Goal: Register for event/course

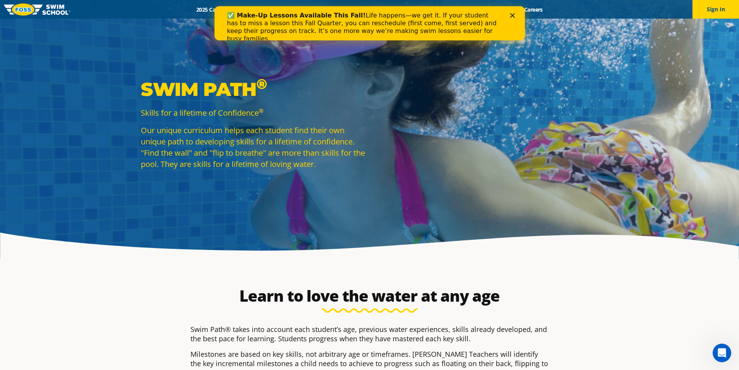
click at [510, 15] on icon "Close" at bounding box center [512, 15] width 5 height 5
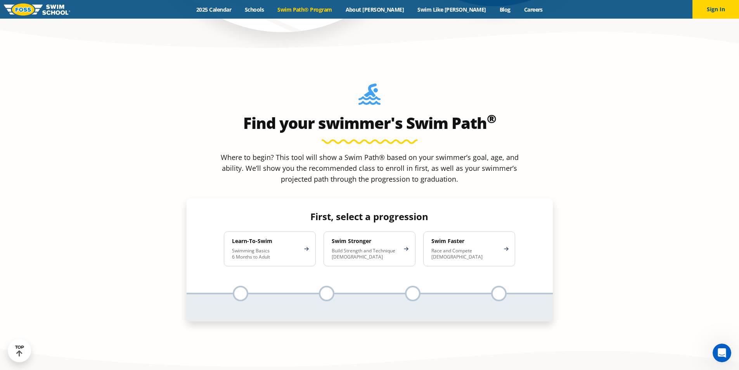
scroll to position [737, 0]
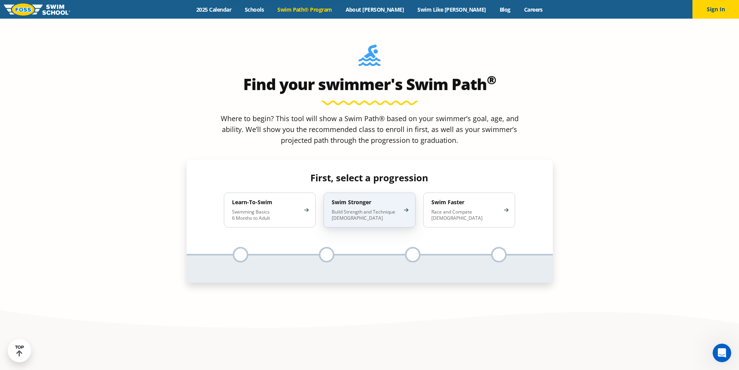
click at [389, 209] on p "Build Strength and Technique [DEMOGRAPHIC_DATA]" at bounding box center [366, 215] width 68 height 12
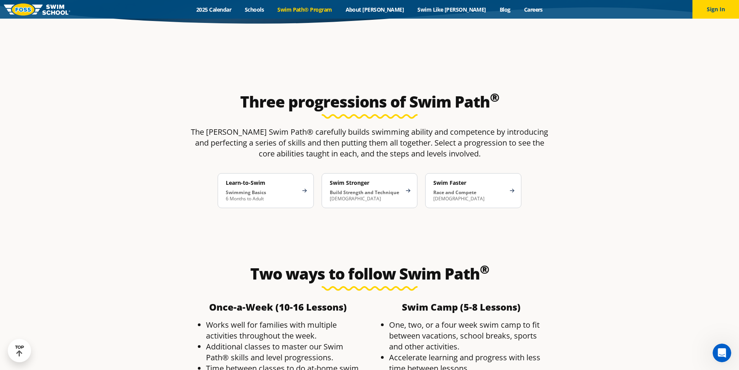
scroll to position [1357, 0]
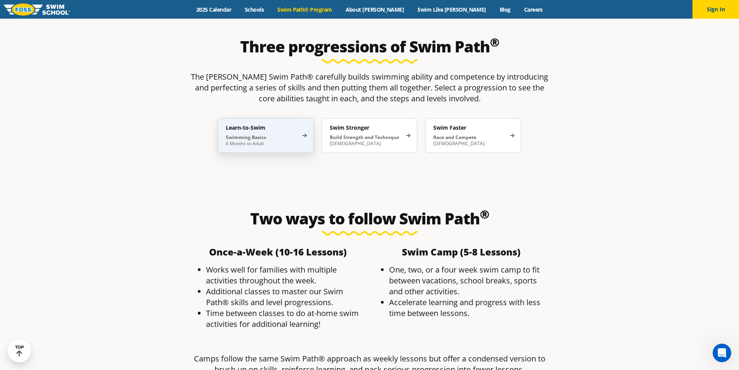
click at [299, 118] on div "Learn-to-Swim Swimming Basics 6 Months to Adult" at bounding box center [266, 135] width 96 height 35
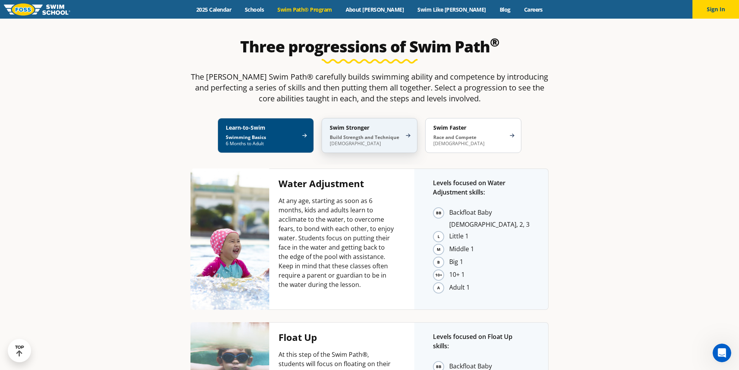
click at [379, 124] on h4 "Swim Stronger" at bounding box center [366, 127] width 72 height 7
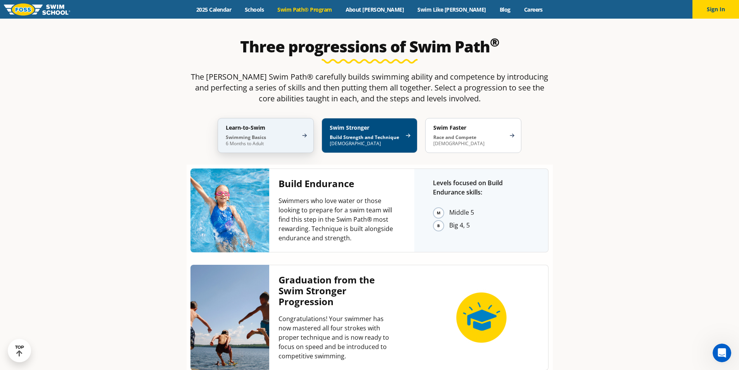
click at [244, 118] on div "Learn-to-Swim Swimming Basics 6 Months to Adult" at bounding box center [266, 135] width 96 height 35
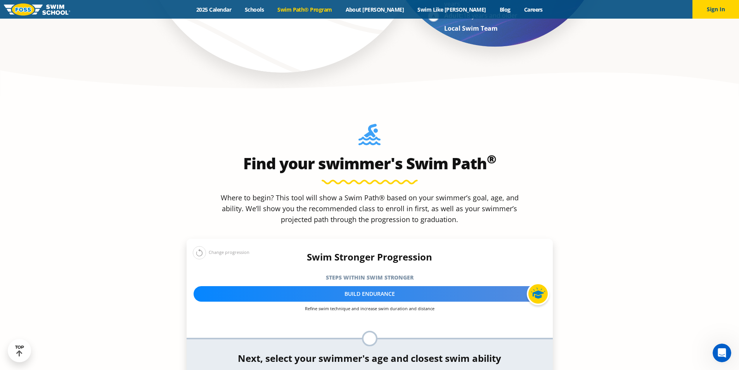
scroll to position [659, 0]
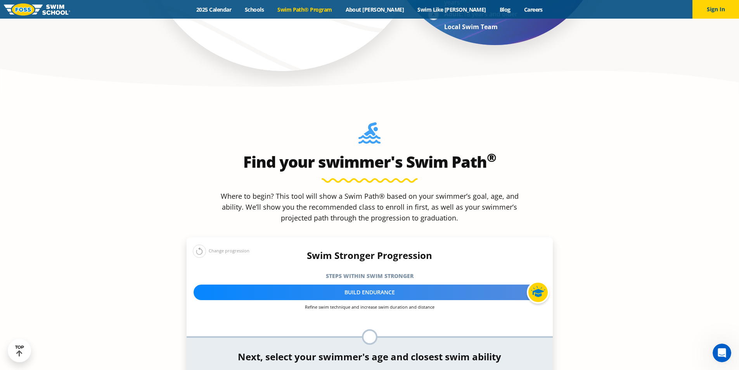
click at [214, 244] on div "Change progression" at bounding box center [221, 251] width 57 height 14
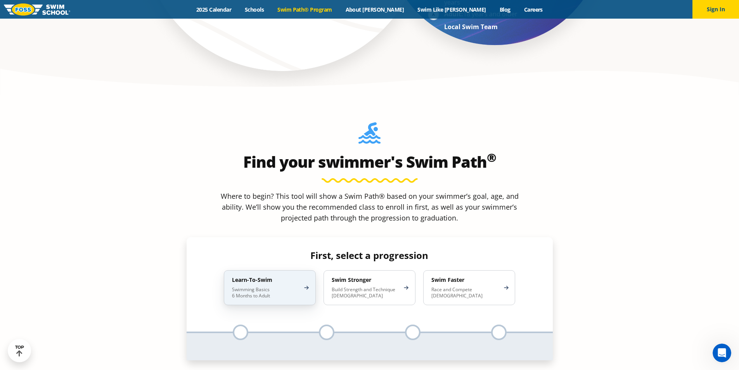
click at [242, 270] on div "Learn-To-Swim Swimming Basics 6 Months to Adult" at bounding box center [270, 287] width 92 height 35
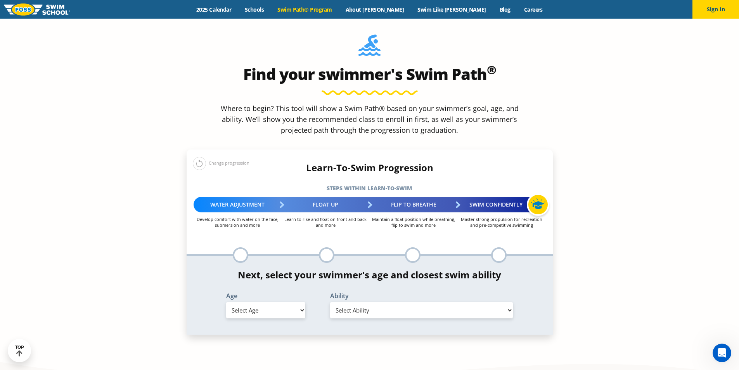
scroll to position [776, 0]
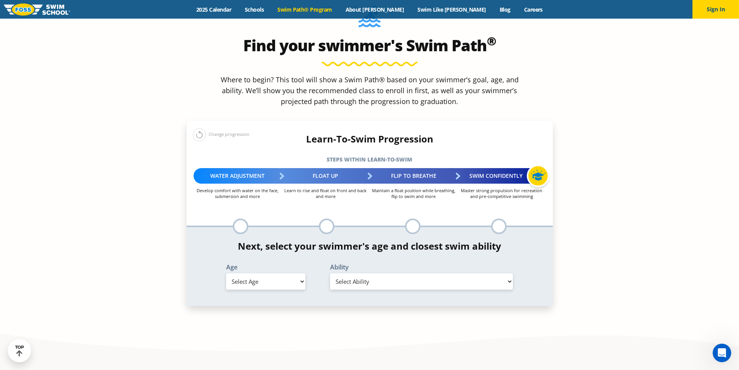
click at [366, 273] on select "Select Ability" at bounding box center [421, 281] width 183 height 16
click at [283, 273] on select "Select Age [DEMOGRAPHIC_DATA] months - 1 year 1 year 2 years 3 years 4 years 5 …" at bounding box center [265, 281] width 79 height 16
select select "4-years"
click at [226, 273] on select "Select Age [DEMOGRAPHIC_DATA] months - 1 year 1 year 2 years 3 years 4 years 5 …" at bounding box center [265, 281] width 79 height 16
click at [374, 273] on select "Select Ability First in-water experience When in the water, reliant on a life j…" at bounding box center [421, 281] width 183 height 16
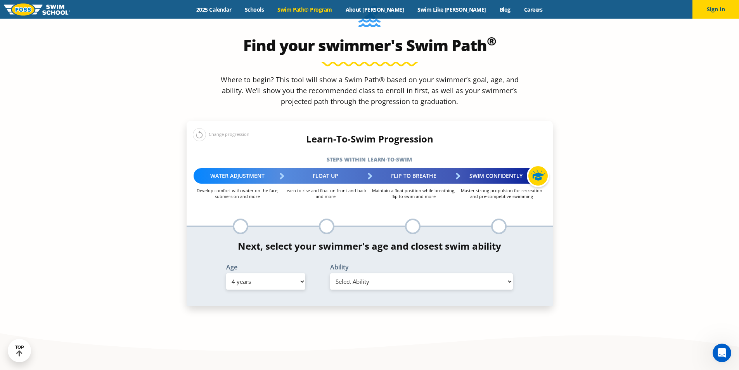
click at [302, 293] on section "Find your swimmer's Swim Path ® Where to begin? This tool will show a Swim Path…" at bounding box center [369, 169] width 739 height 380
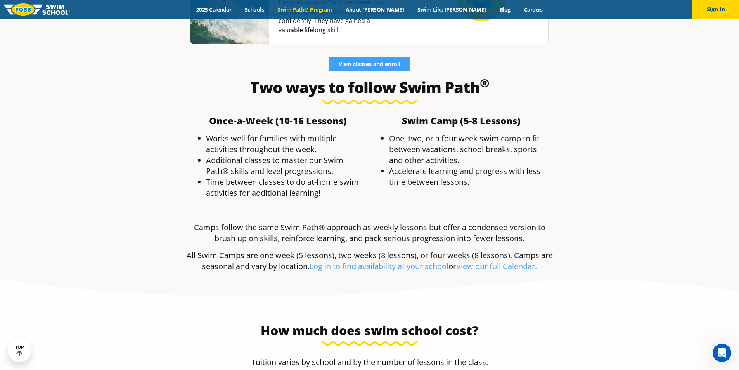
scroll to position [2172, 0]
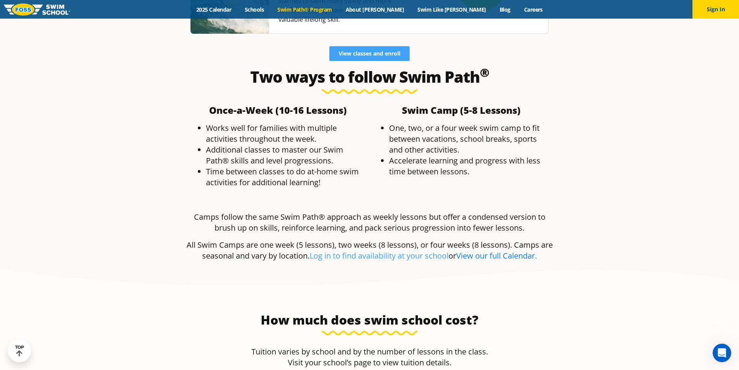
click at [491, 250] on link "View our full Calendar." at bounding box center [496, 255] width 81 height 10
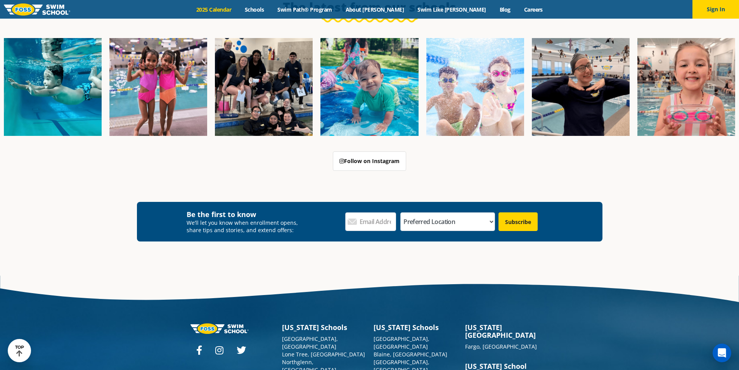
scroll to position [1608, 0]
